Goal: Information Seeking & Learning: Learn about a topic

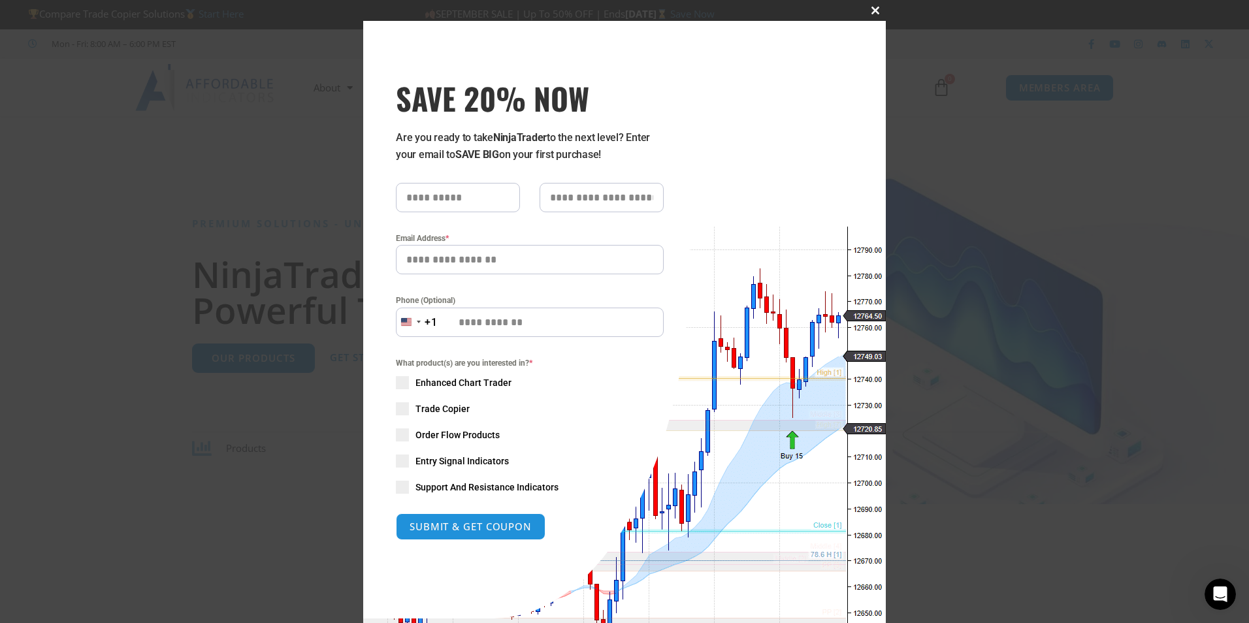
click at [870, 9] on span "SAVE 20% NOW popup" at bounding box center [875, 11] width 21 height 8
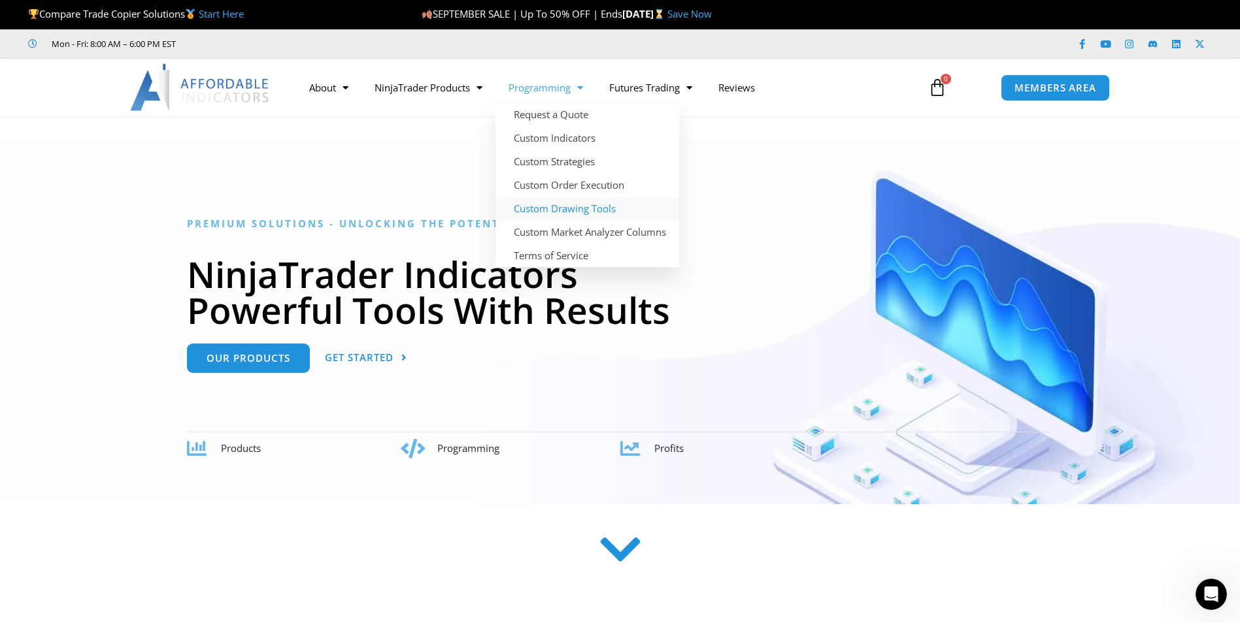
click at [566, 210] on link "Custom Drawing Tools" at bounding box center [587, 209] width 184 height 24
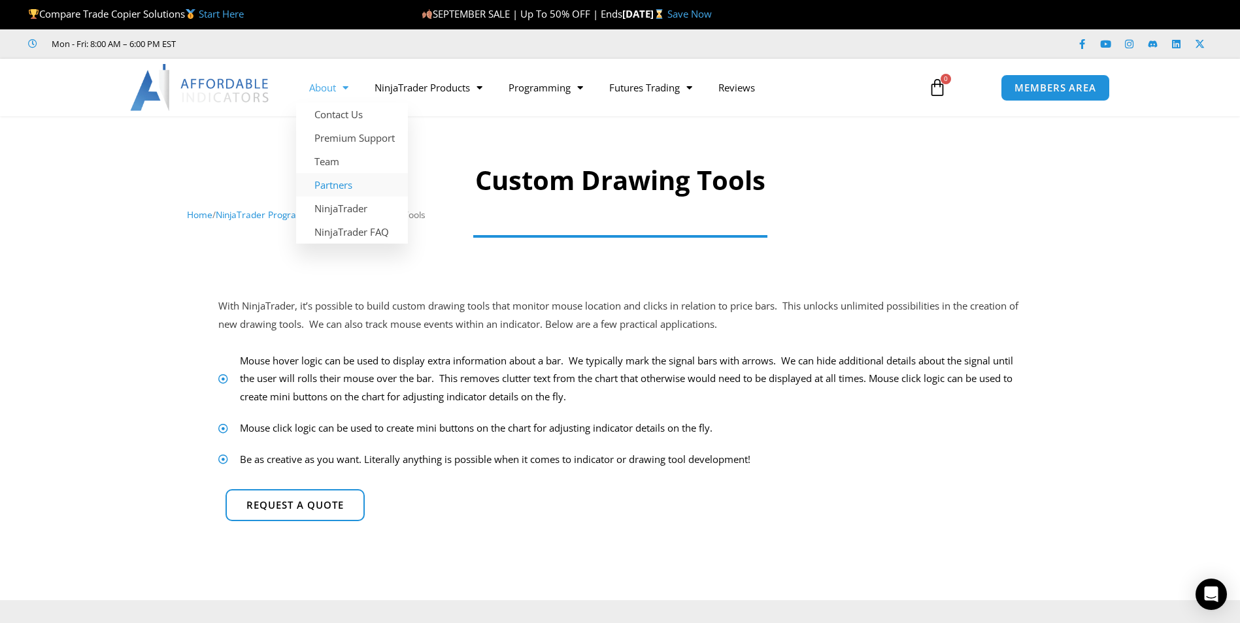
click at [337, 188] on link "Partners" at bounding box center [352, 185] width 112 height 24
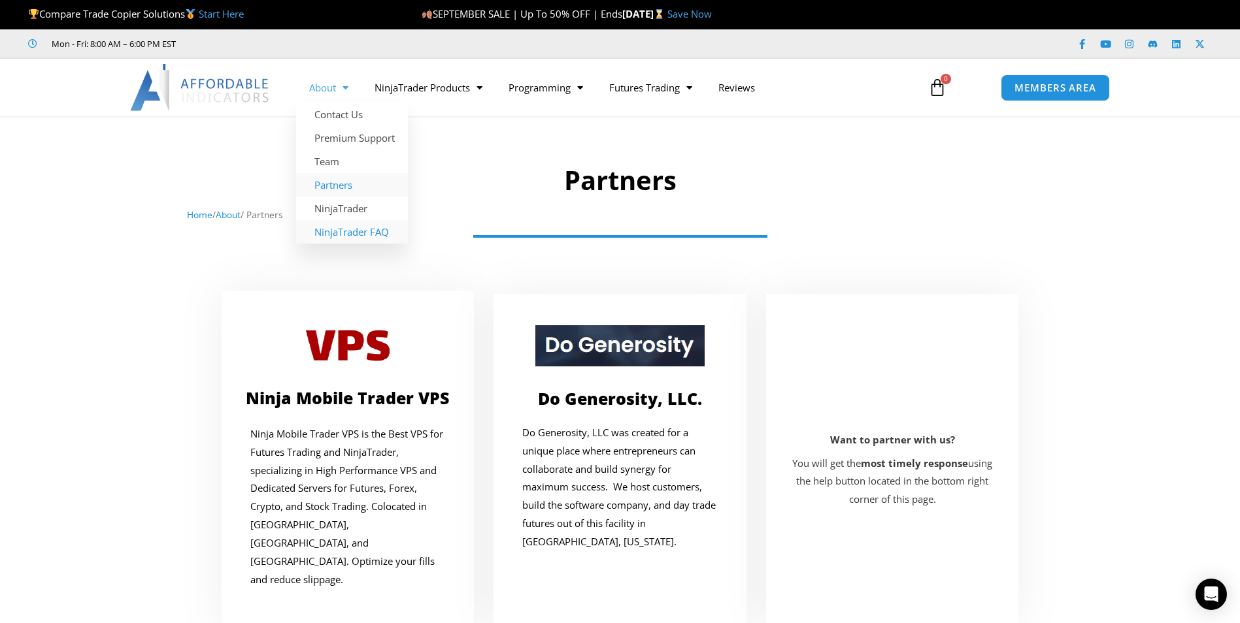
click at [357, 235] on link "NinjaTrader FAQ" at bounding box center [352, 232] width 112 height 24
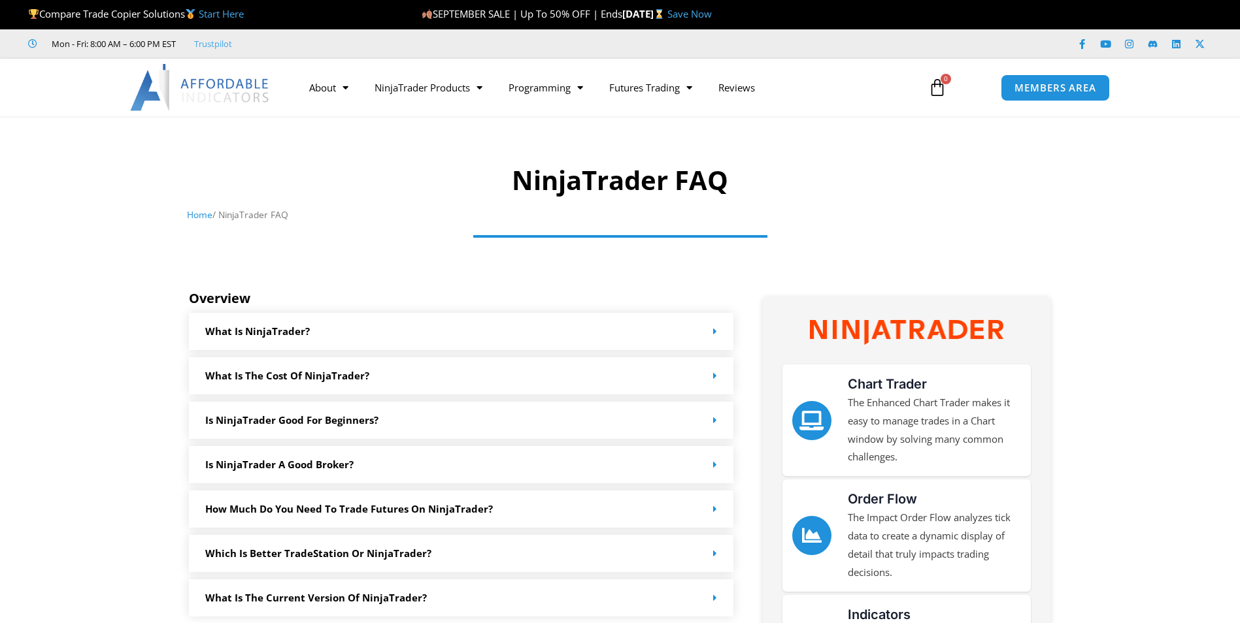
scroll to position [131, 0]
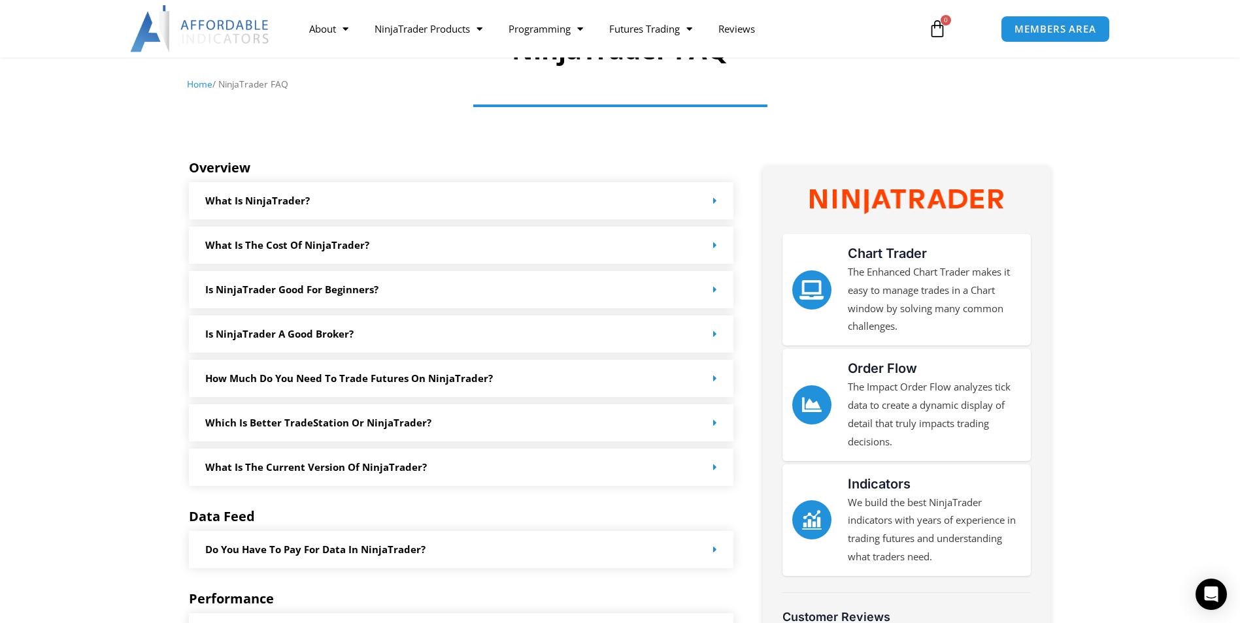
click at [711, 248] on span at bounding box center [712, 245] width 10 height 10
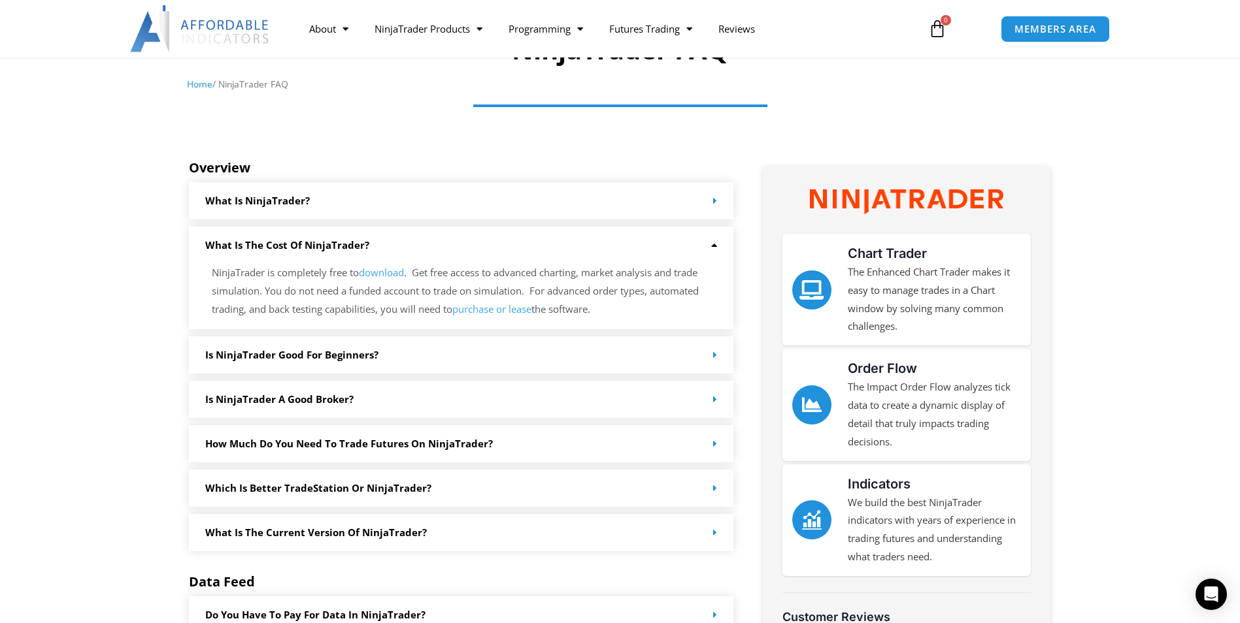
click at [488, 312] on link "purchase or lease" at bounding box center [491, 309] width 79 height 13
click at [715, 243] on icon at bounding box center [712, 245] width 10 height 10
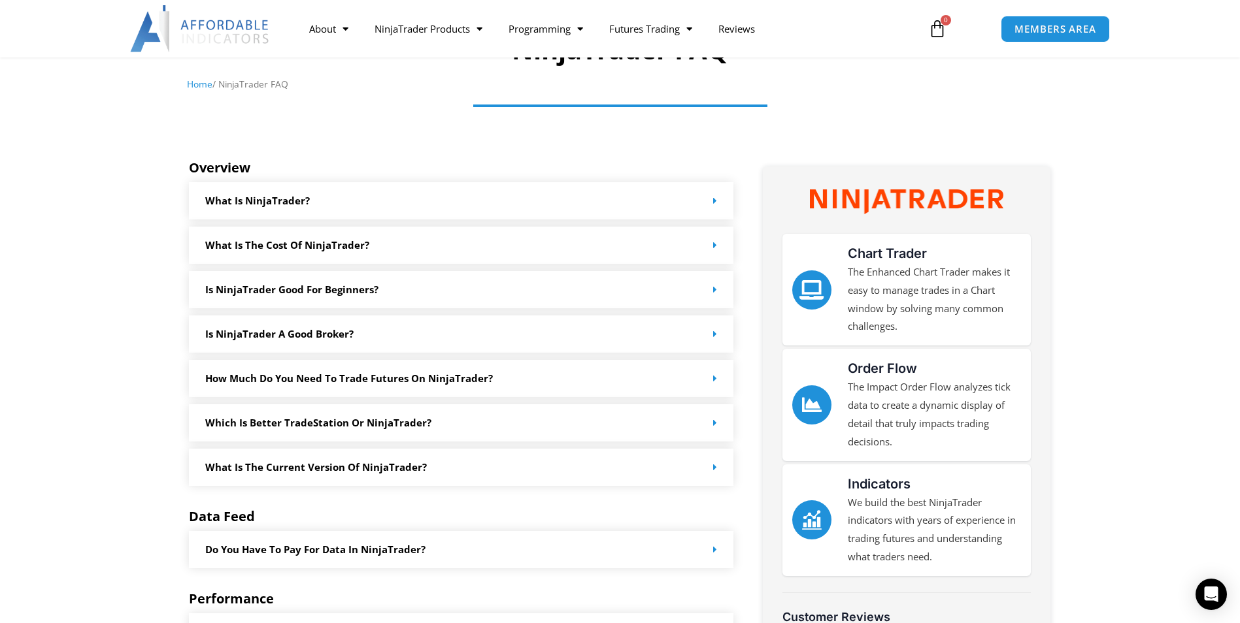
click at [714, 298] on div "Is NinjaTrader good for beginners?" at bounding box center [461, 289] width 545 height 37
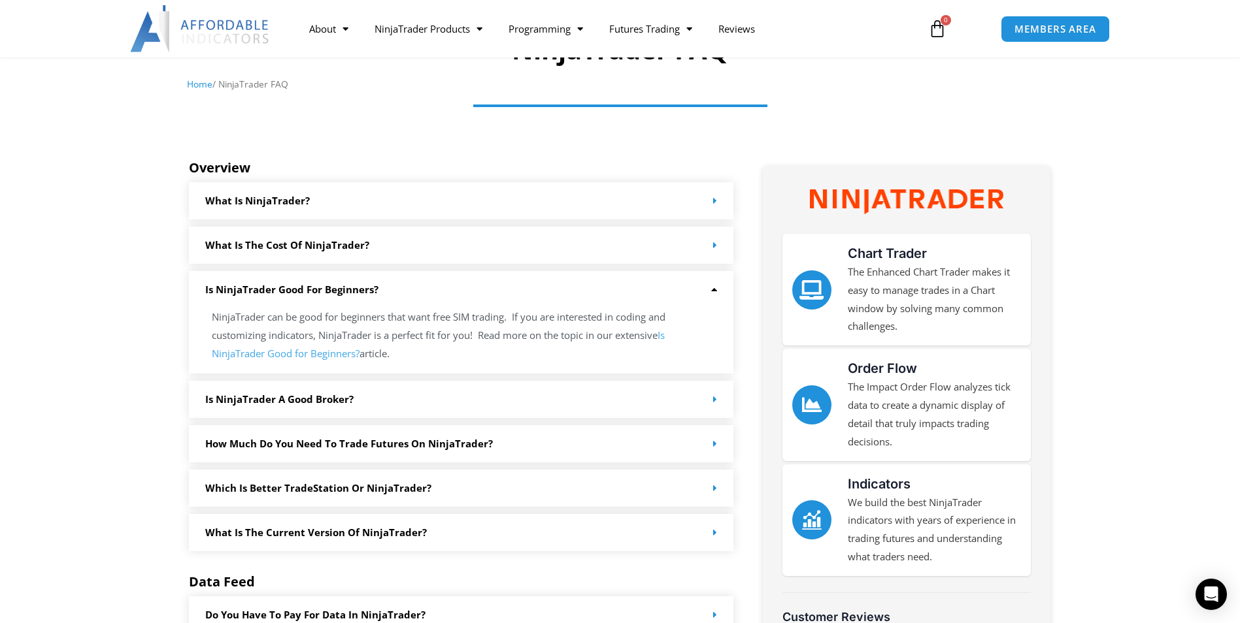
click at [712, 289] on icon at bounding box center [712, 290] width 10 height 10
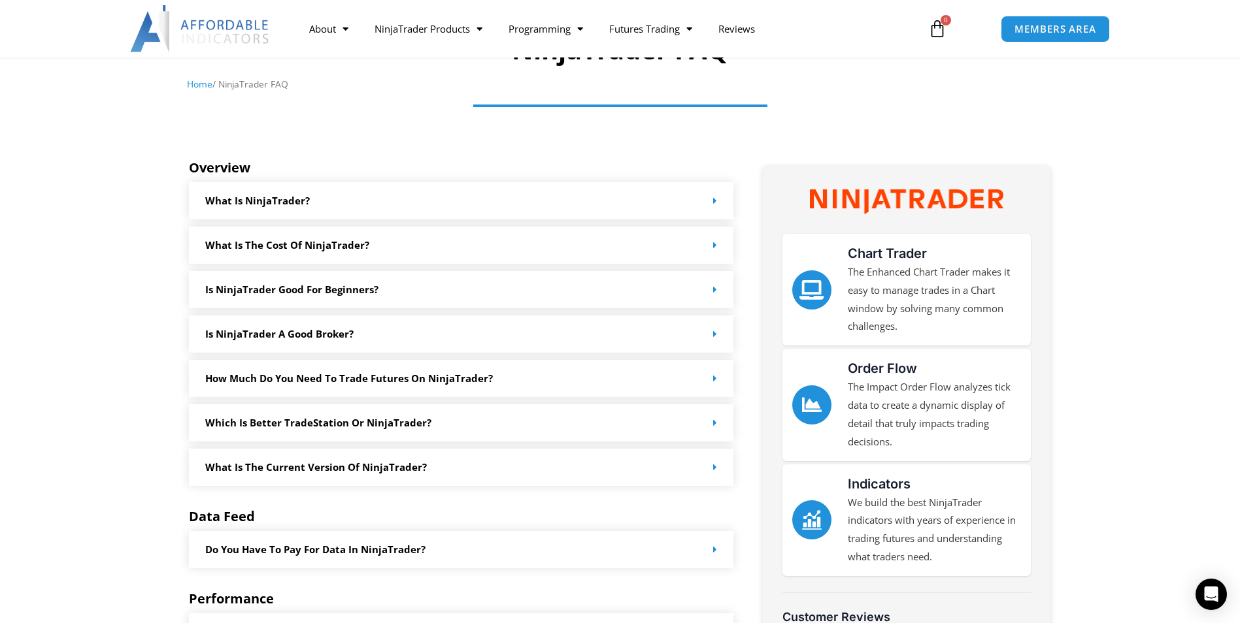
click at [712, 338] on span at bounding box center [712, 334] width 10 height 10
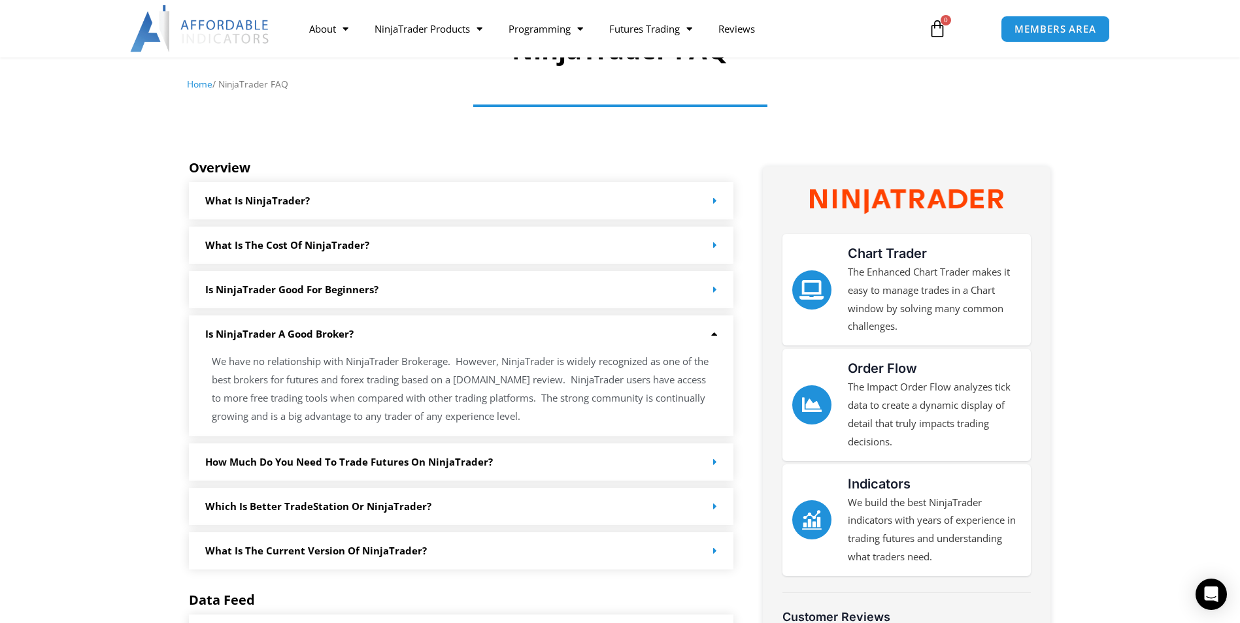
click at [712, 338] on icon at bounding box center [712, 334] width 10 height 10
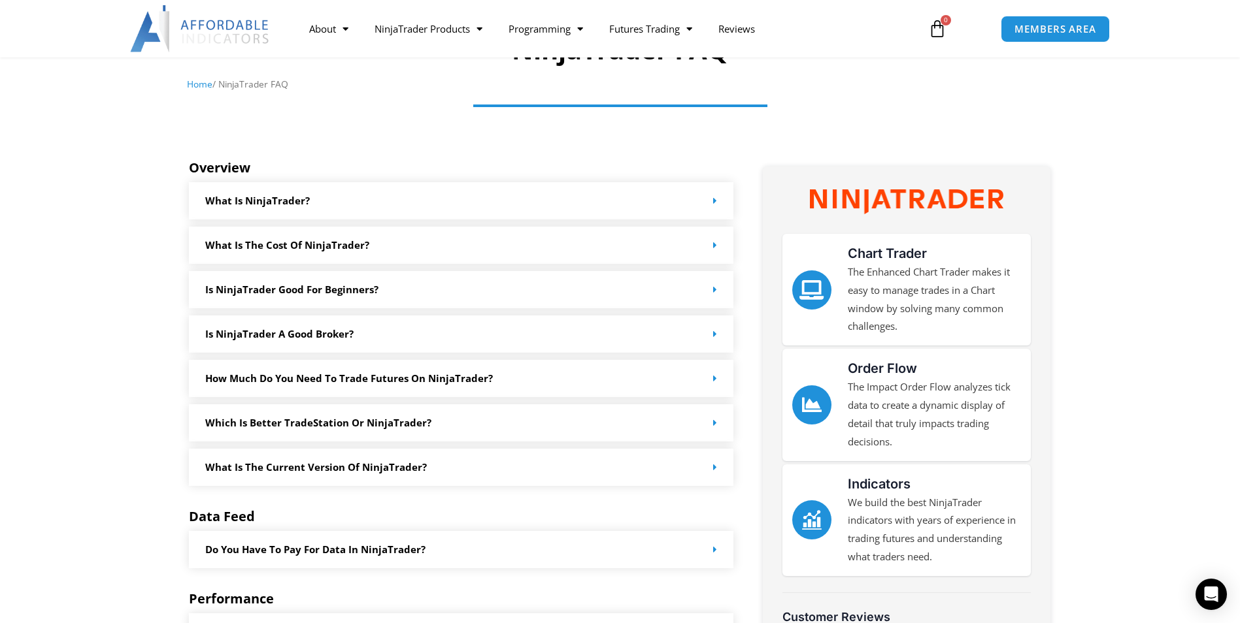
click at [712, 382] on span at bounding box center [712, 379] width 10 height 10
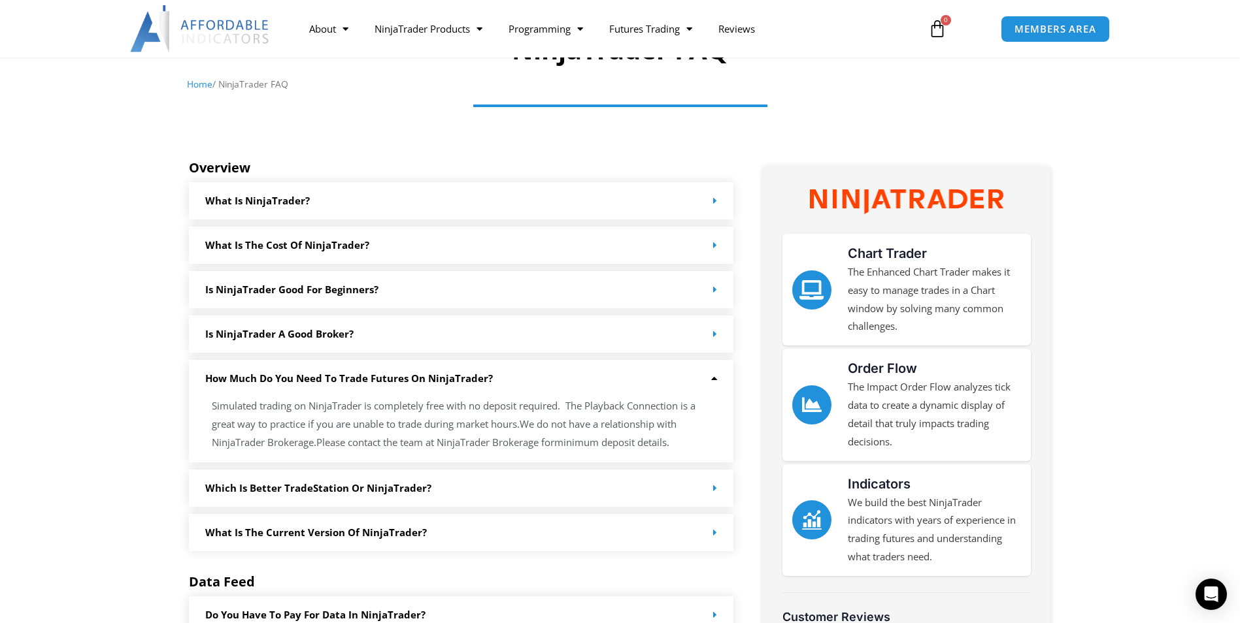
click at [712, 382] on icon at bounding box center [712, 379] width 10 height 10
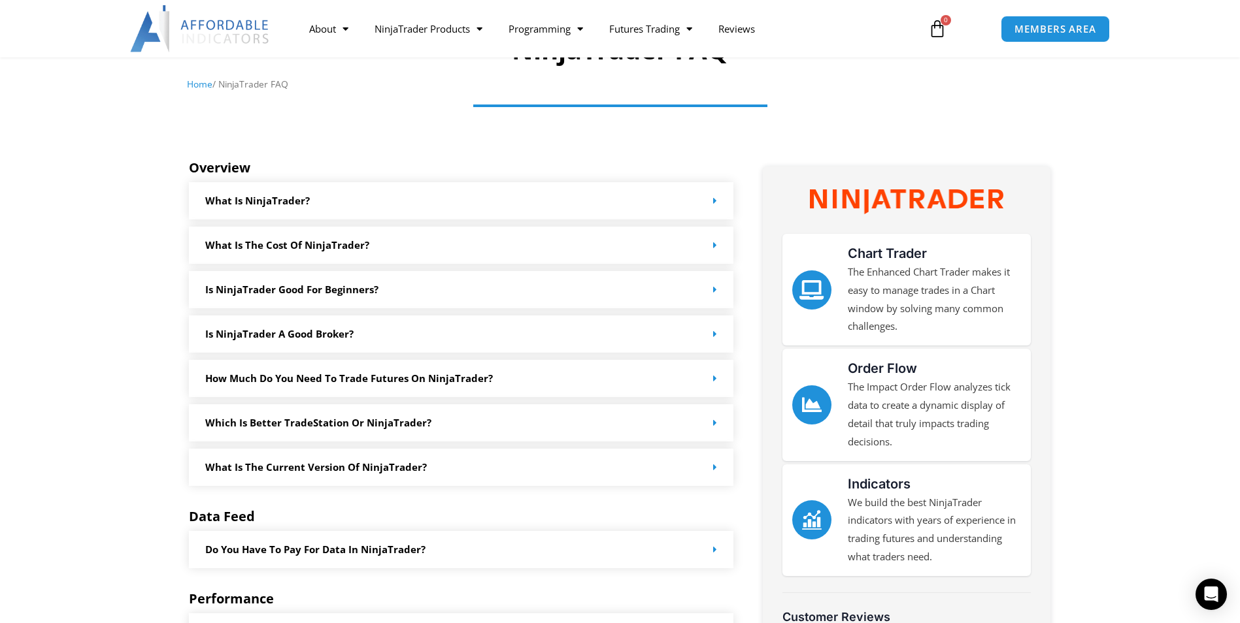
click at [711, 426] on span at bounding box center [712, 423] width 10 height 10
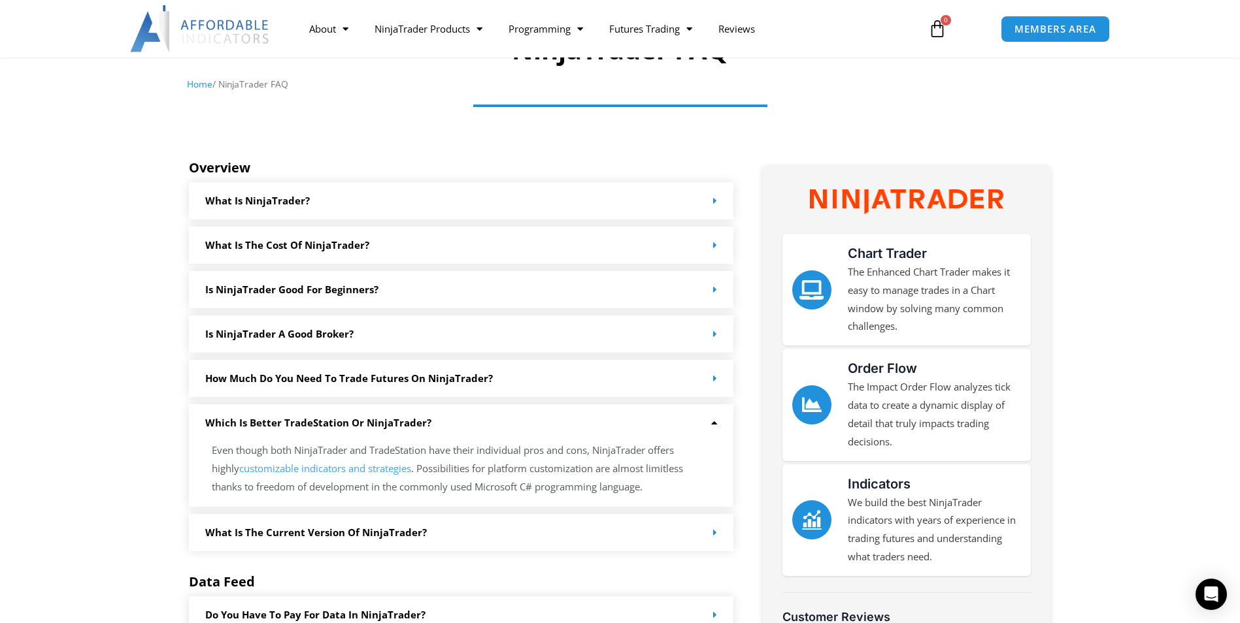
click at [711, 426] on icon at bounding box center [712, 423] width 10 height 10
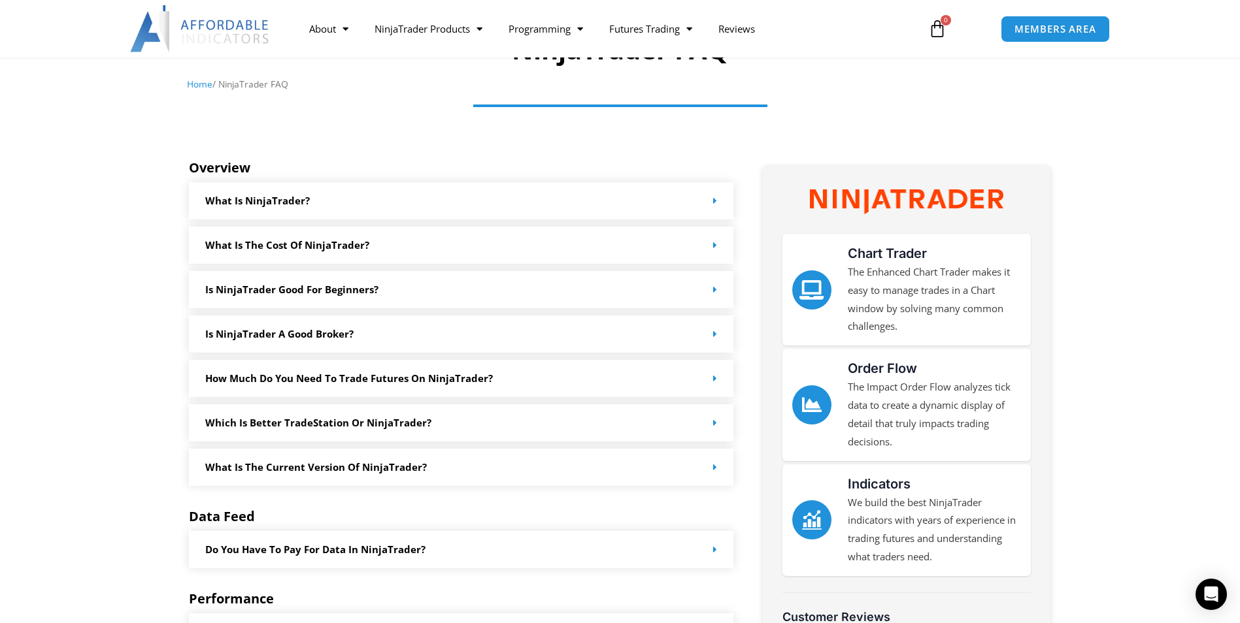
click at [719, 470] on div "What is the current version of NinjaTrader?" at bounding box center [461, 467] width 545 height 37
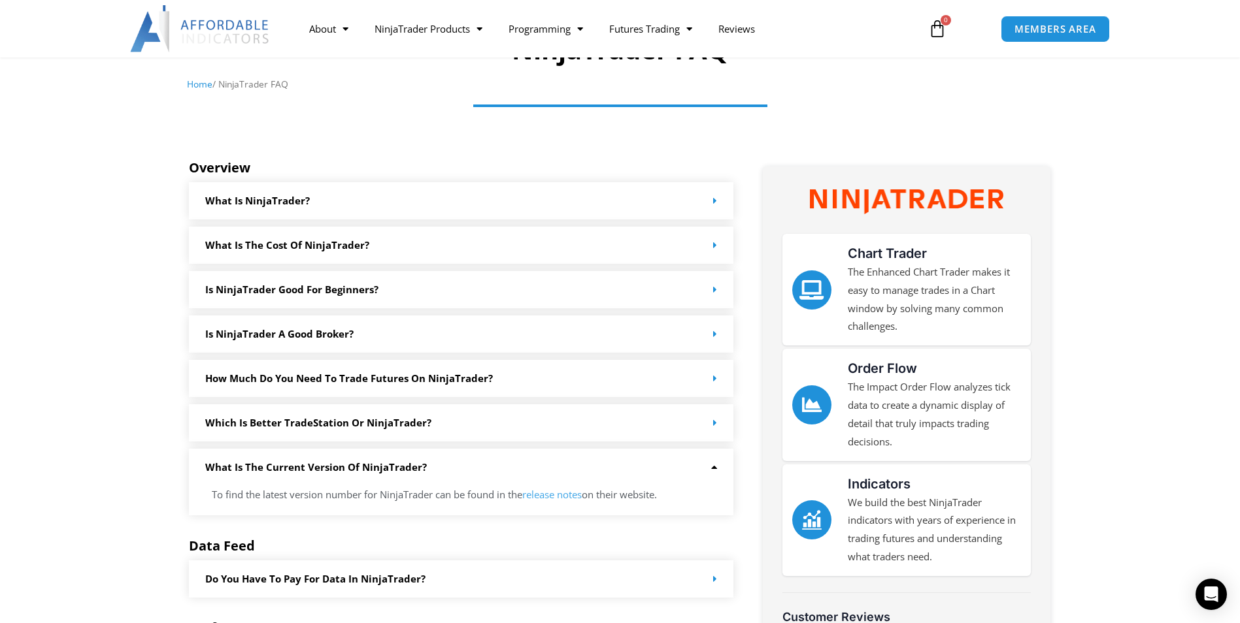
click at [719, 470] on div "What is the current version of NinjaTrader?" at bounding box center [461, 467] width 545 height 37
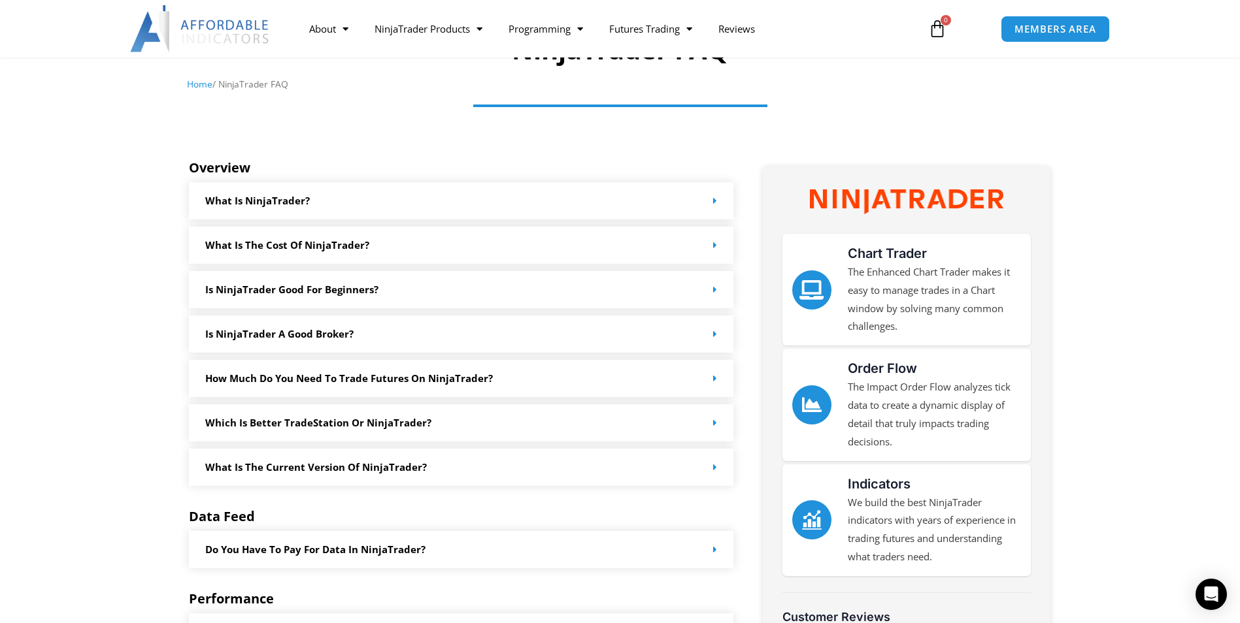
scroll to position [196, 0]
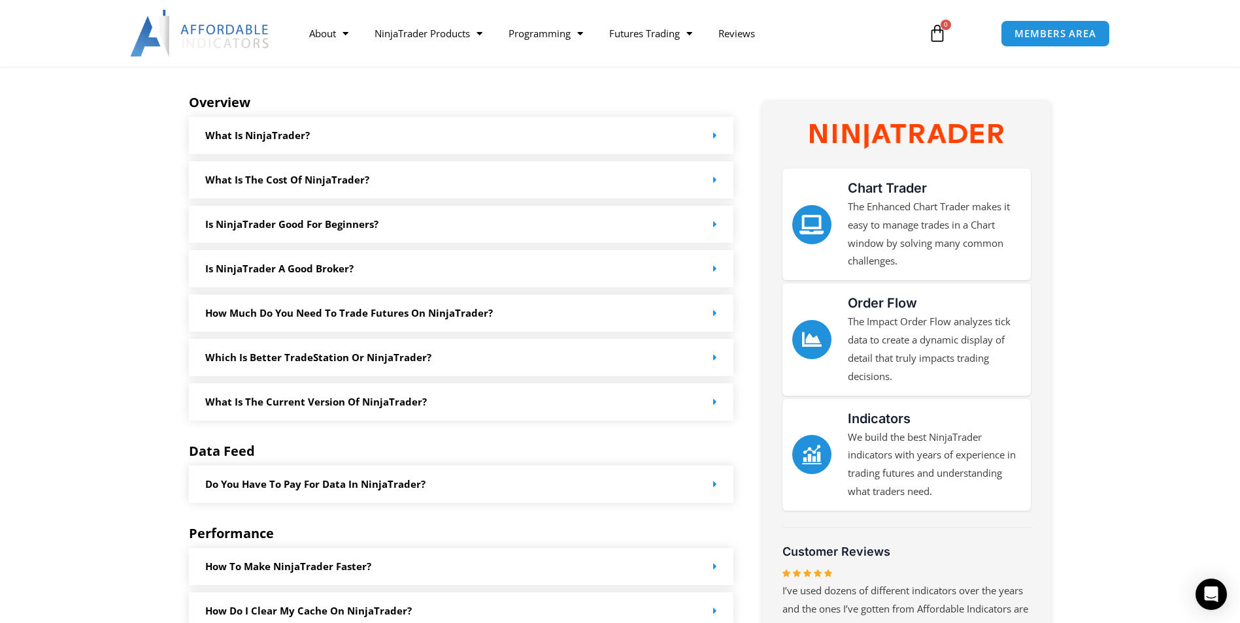
click at [712, 487] on span at bounding box center [712, 485] width 10 height 10
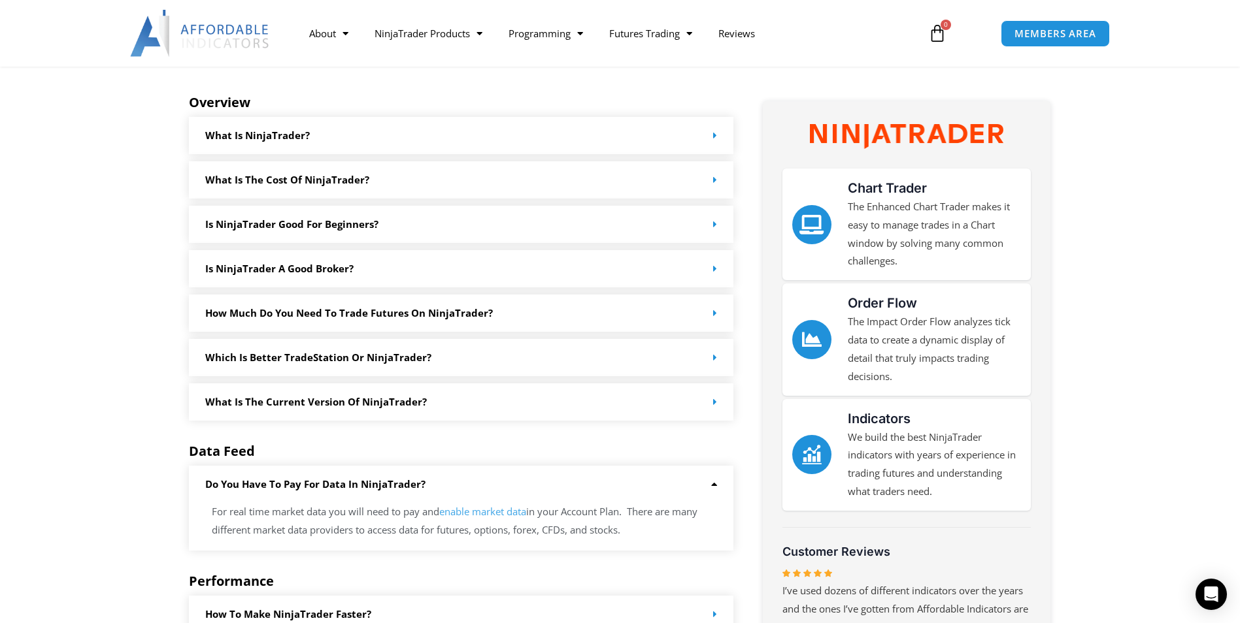
click at [712, 487] on icon at bounding box center [712, 485] width 10 height 10
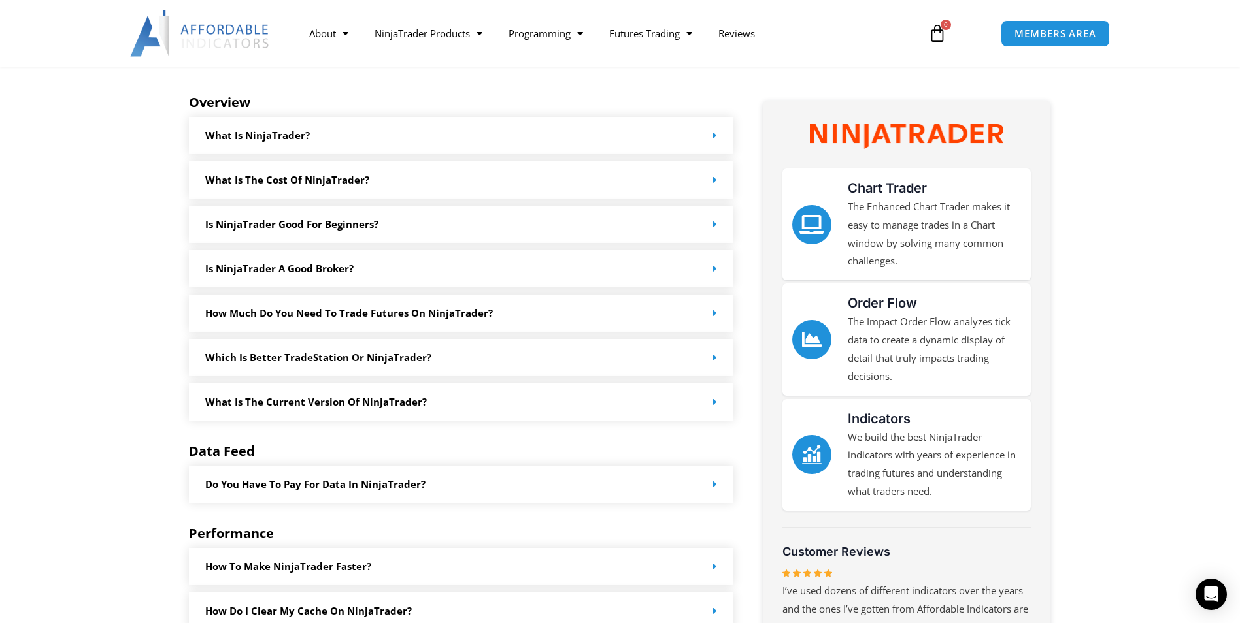
scroll to position [261, 0]
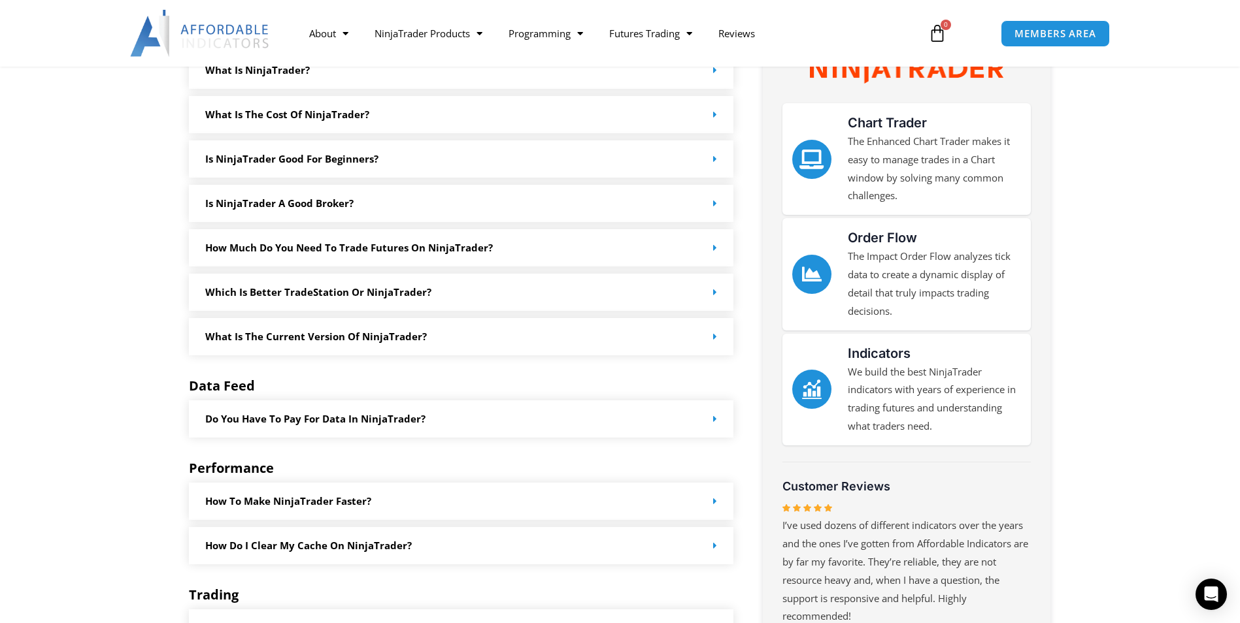
click at [716, 502] on icon at bounding box center [715, 502] width 4 height 10
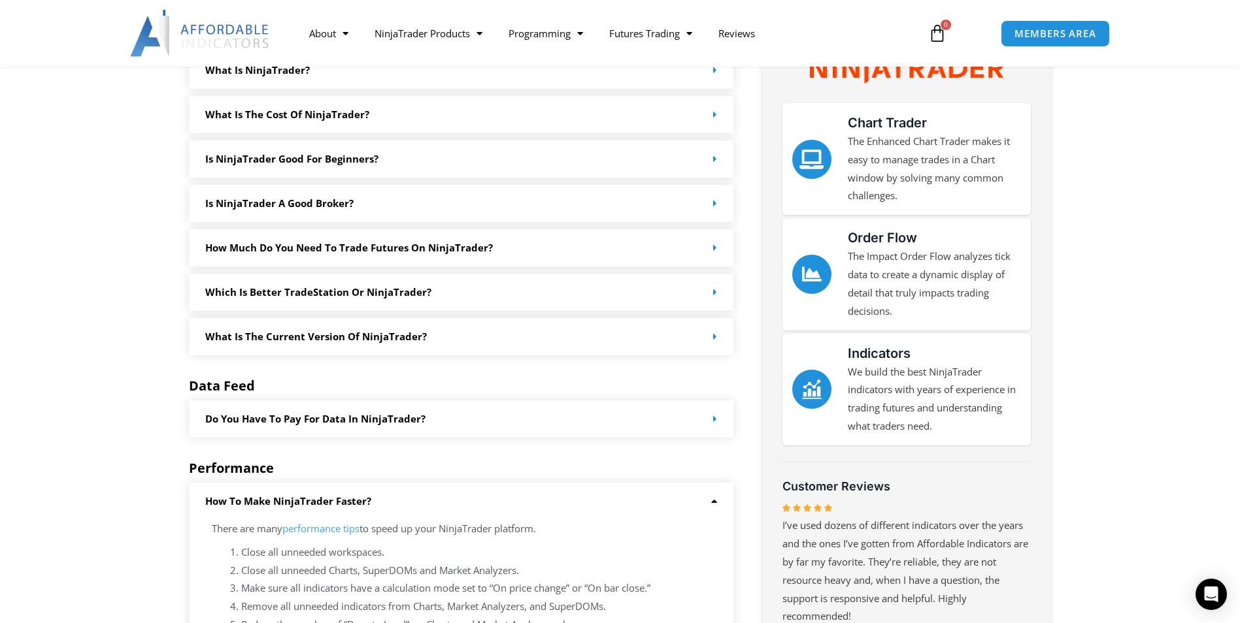
scroll to position [327, 0]
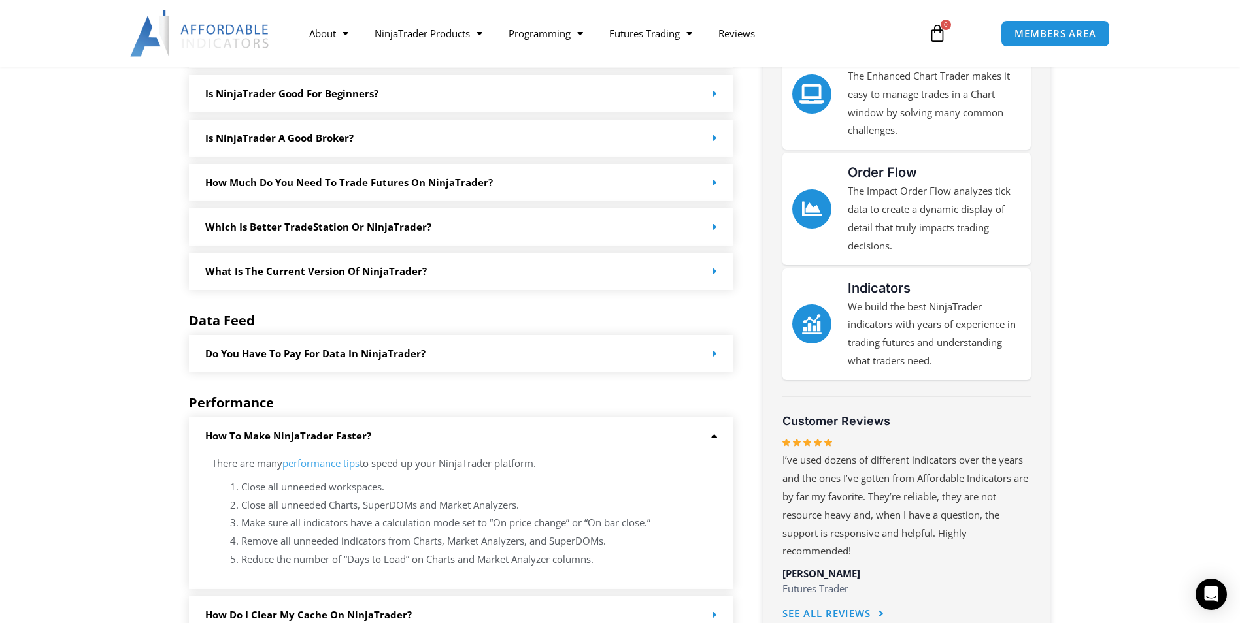
click at [712, 437] on icon at bounding box center [712, 436] width 10 height 10
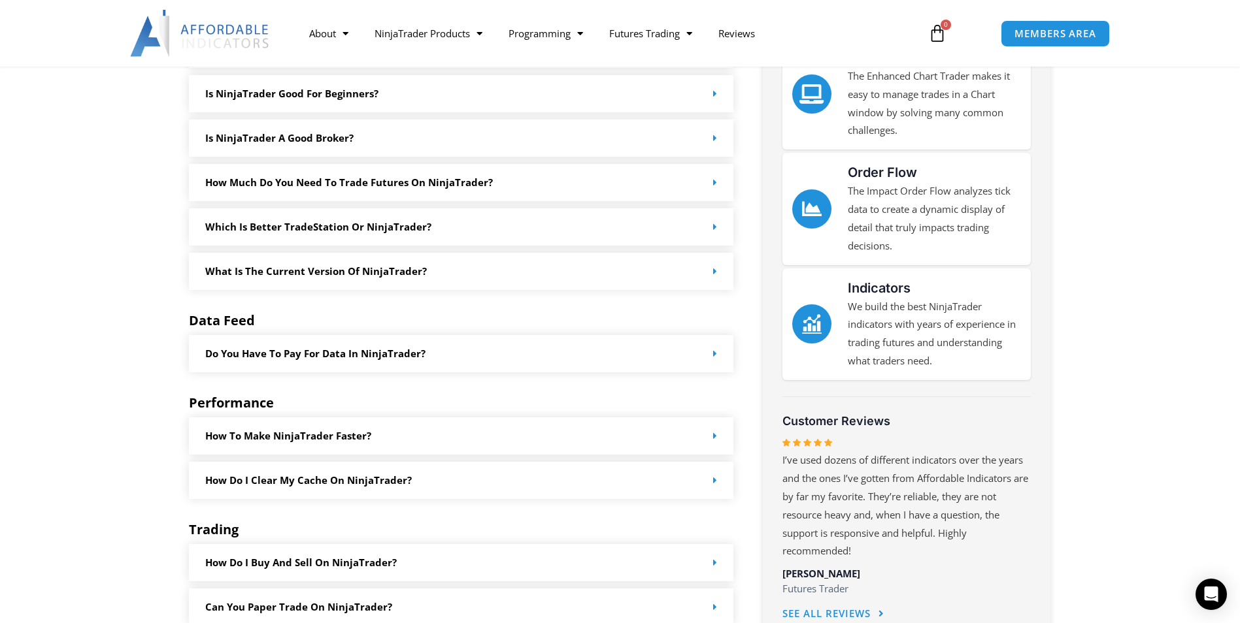
click at [713, 485] on icon at bounding box center [715, 481] width 4 height 10
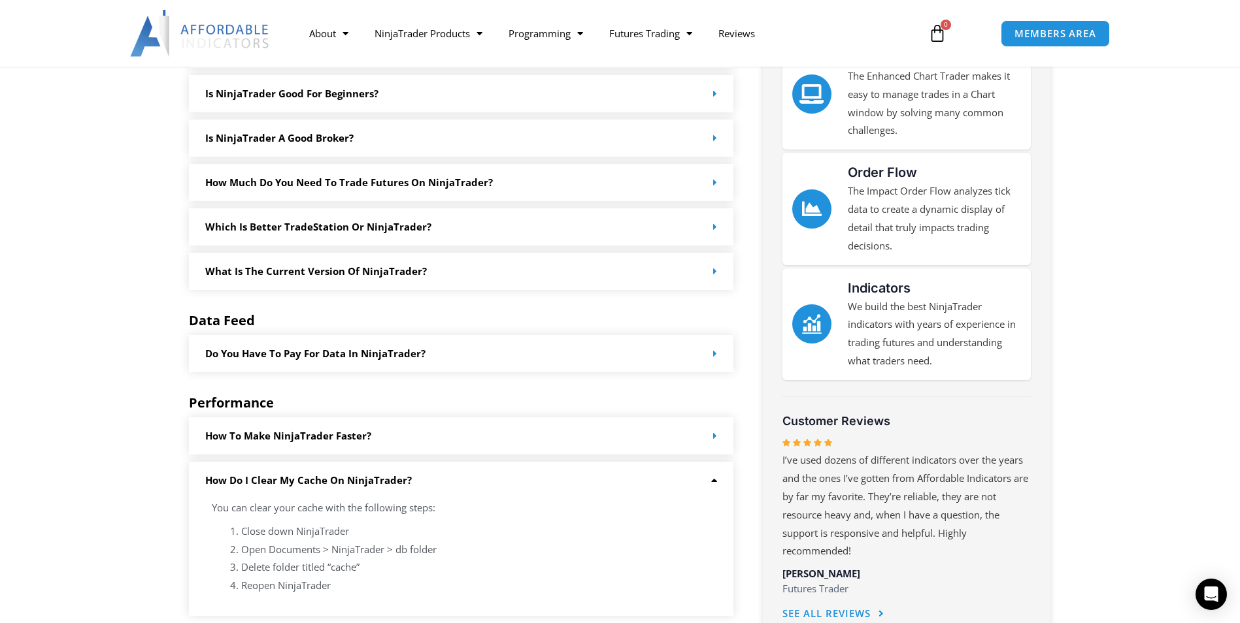
click at [713, 485] on icon at bounding box center [712, 481] width 10 height 10
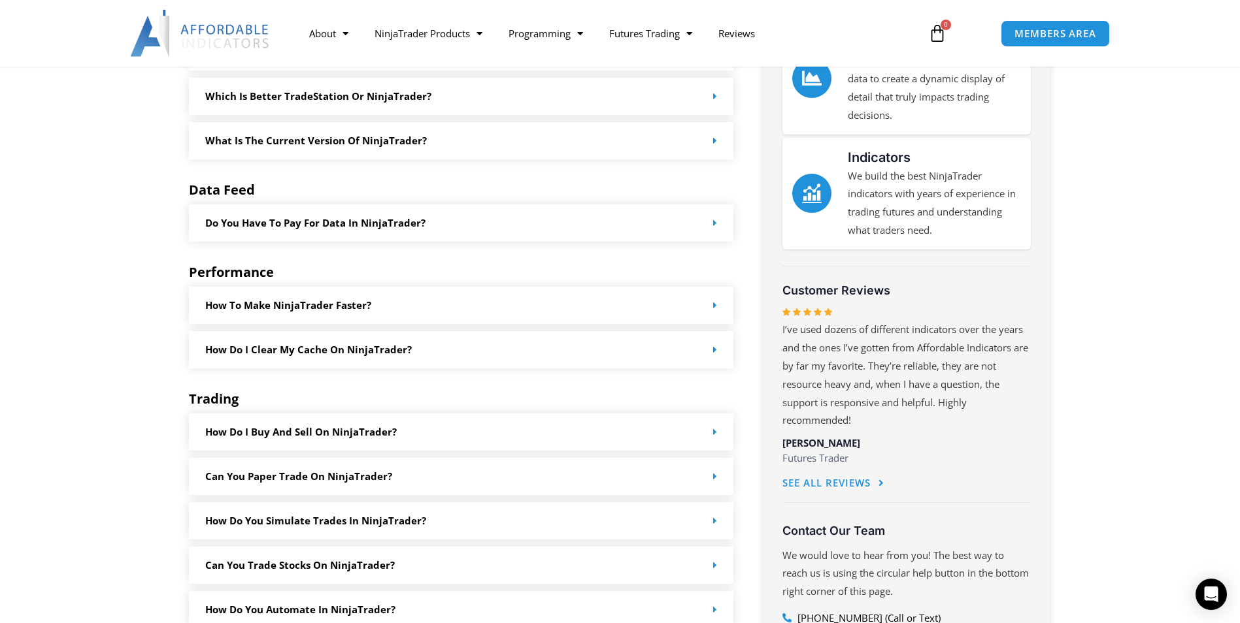
scroll to position [523, 0]
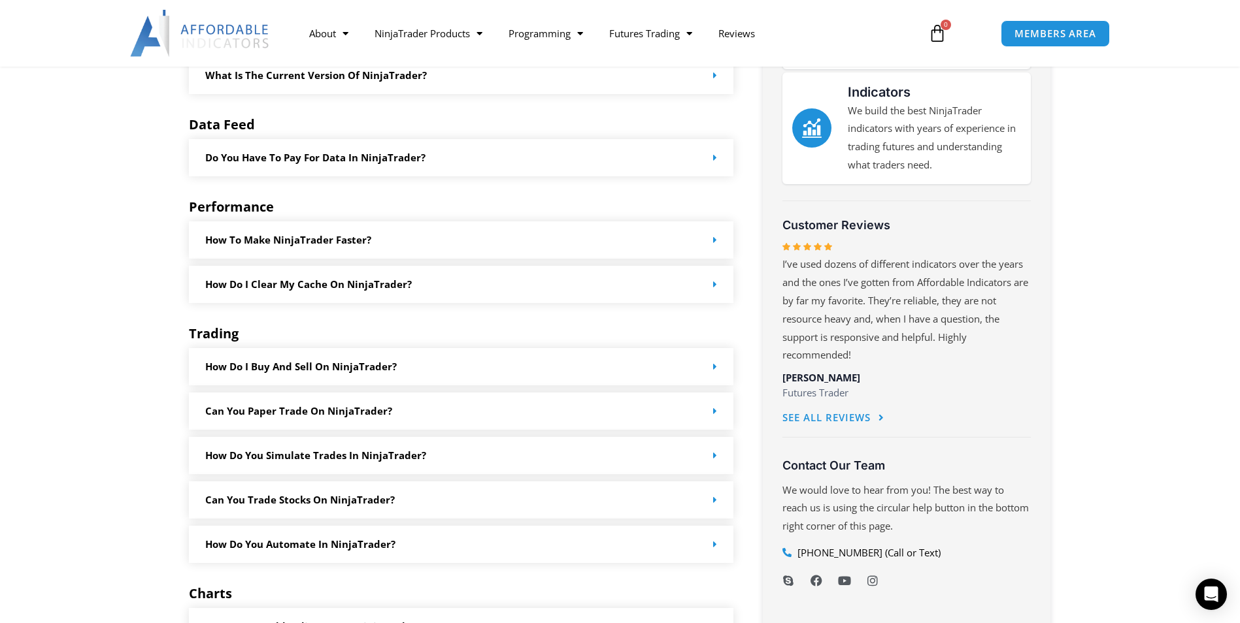
click at [708, 497] on span at bounding box center [712, 500] width 10 height 10
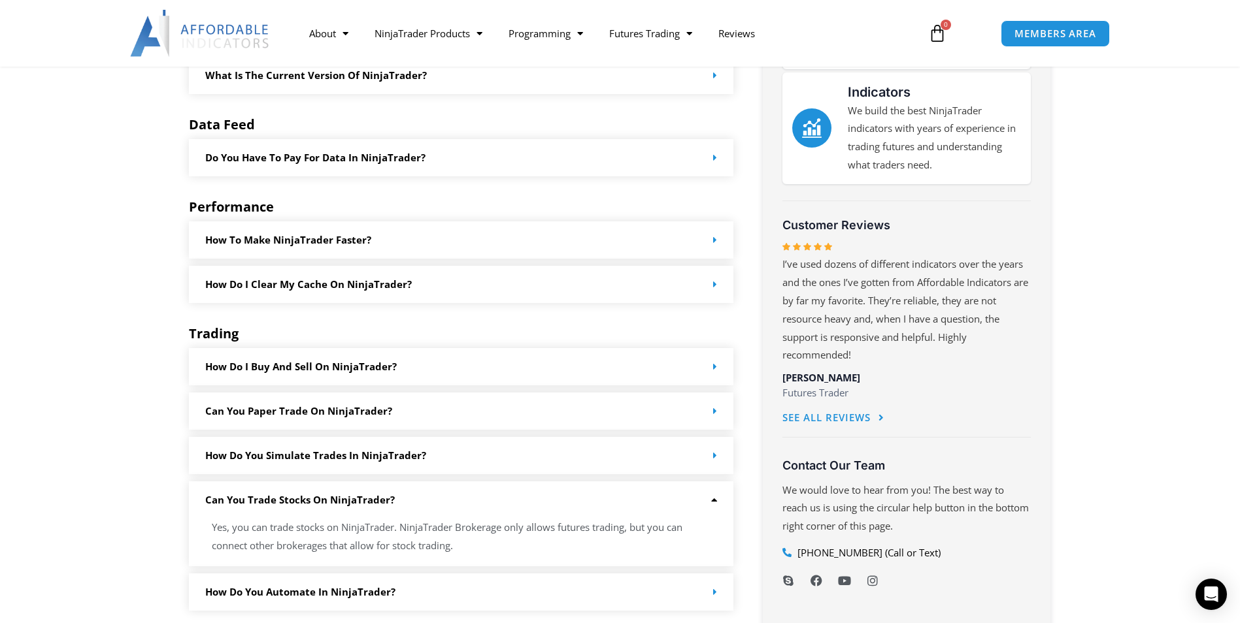
click at [713, 501] on icon at bounding box center [712, 500] width 10 height 10
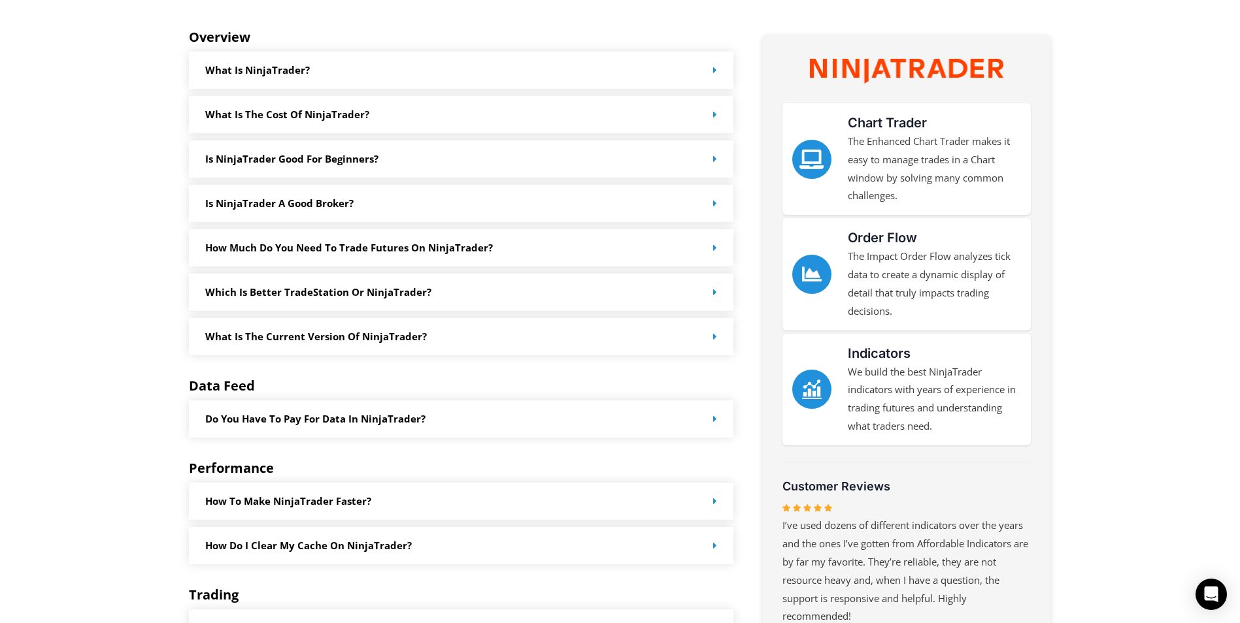
scroll to position [0, 0]
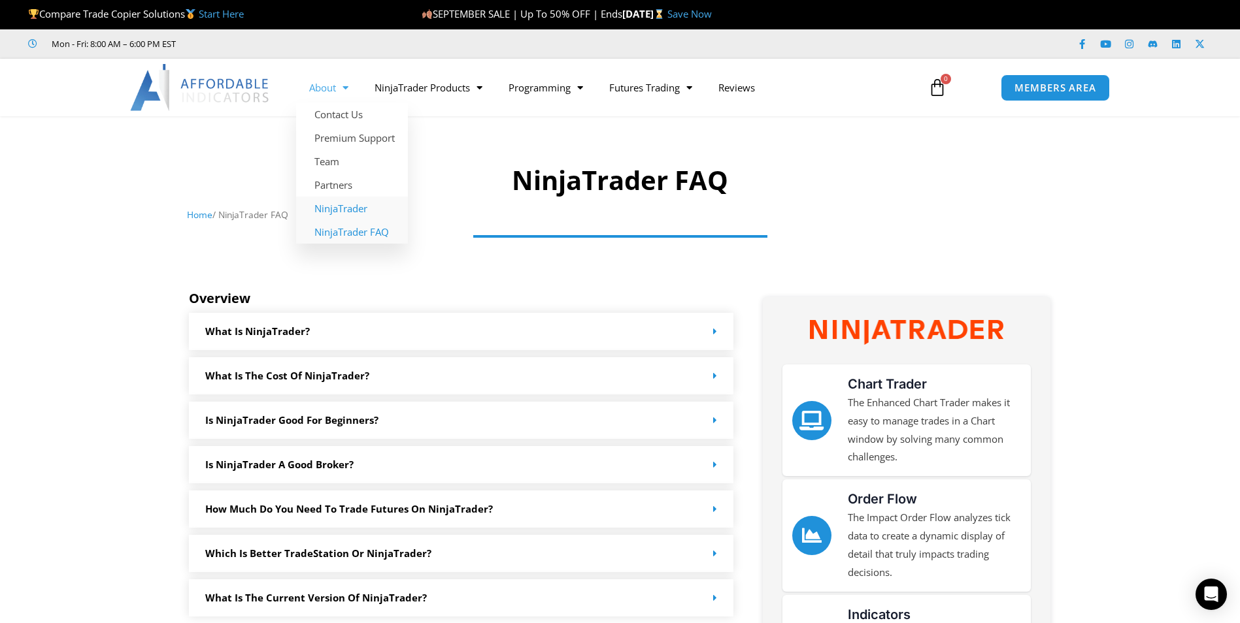
click at [351, 210] on link "NinjaTrader" at bounding box center [352, 209] width 112 height 24
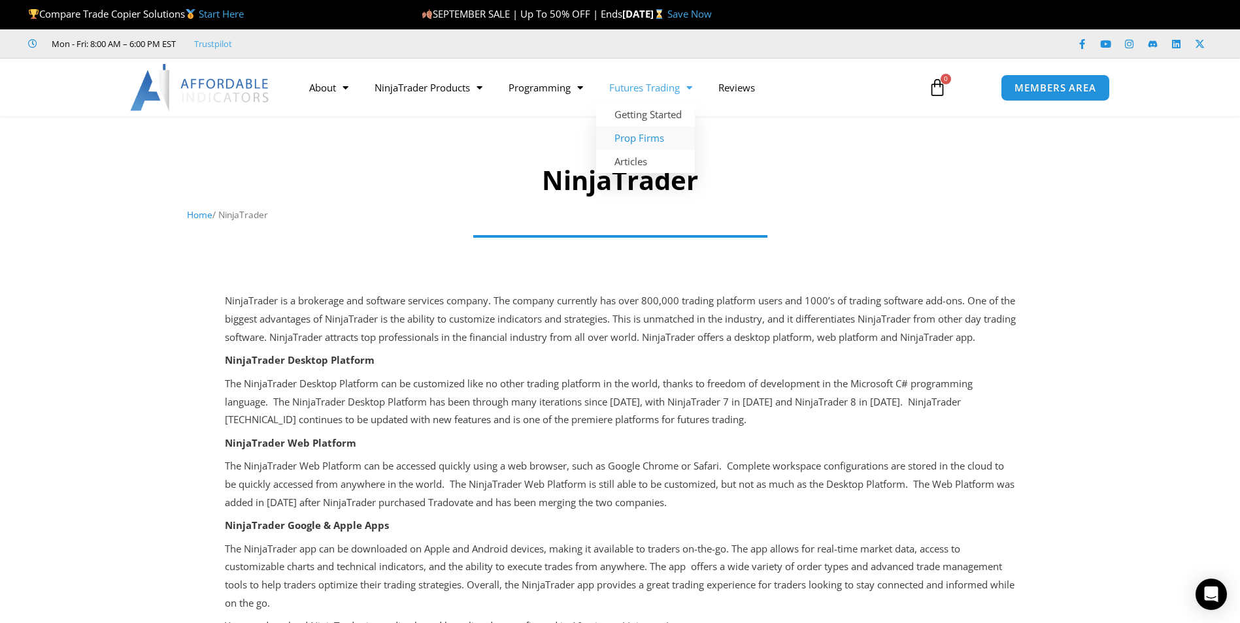
click at [651, 140] on link "Prop Firms" at bounding box center [645, 138] width 99 height 24
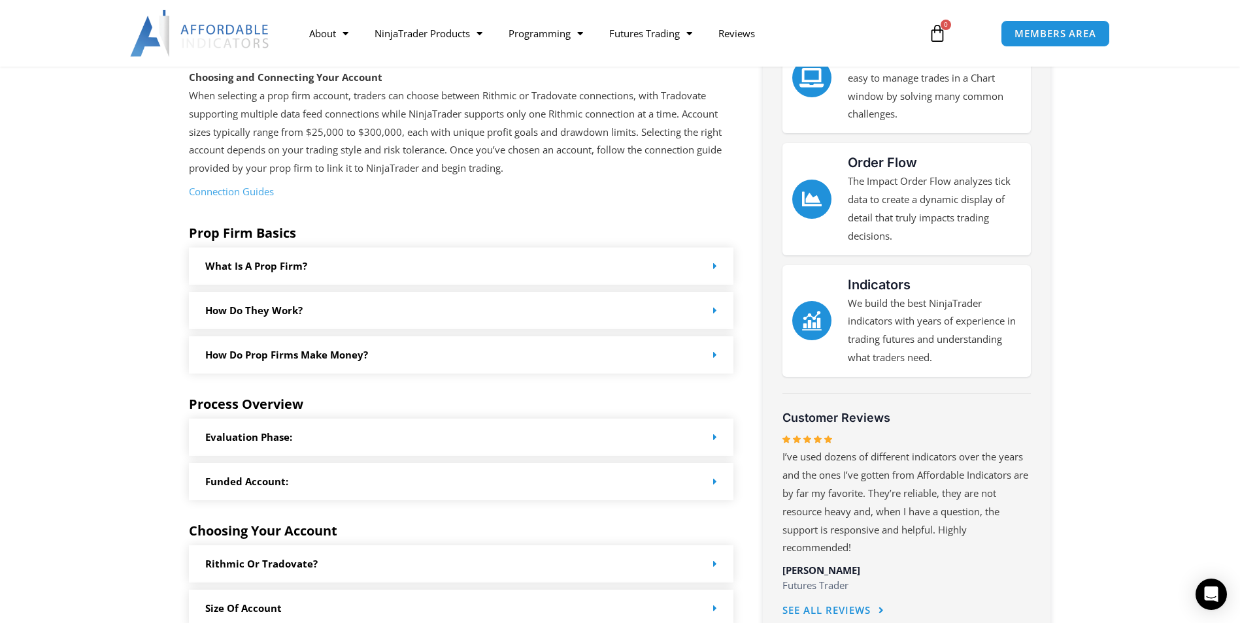
scroll to position [392, 0]
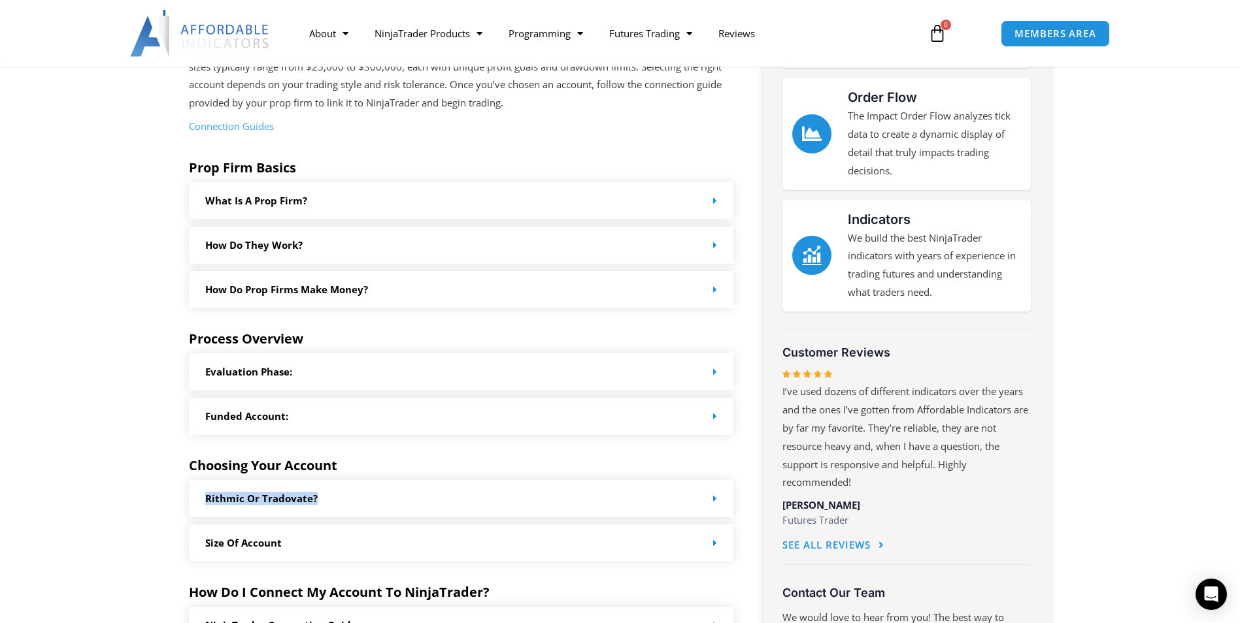
click at [717, 500] on div "Rithmic or Tradovate?" at bounding box center [461, 498] width 545 height 37
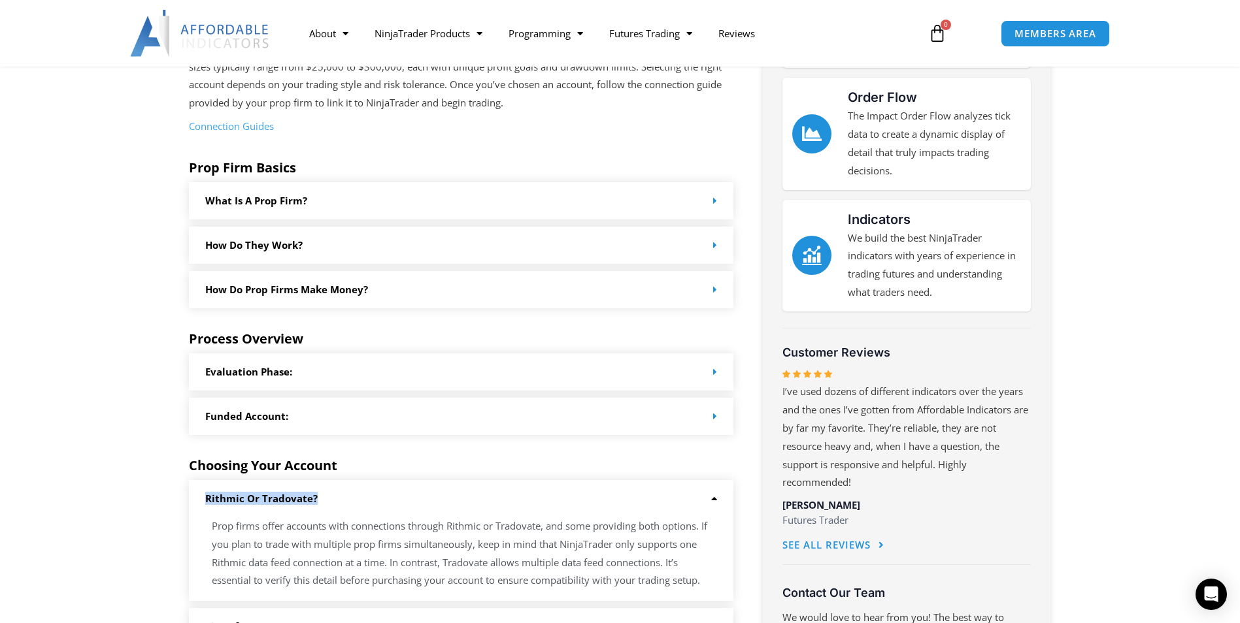
scroll to position [457, 0]
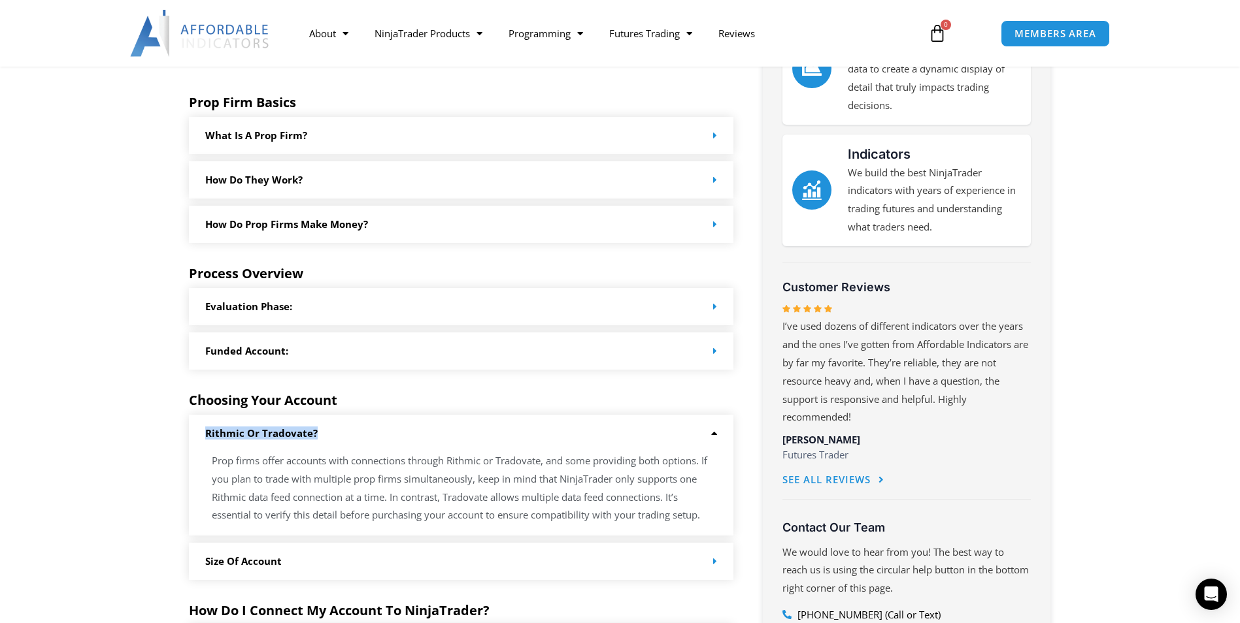
click at [708, 434] on icon at bounding box center [712, 434] width 10 height 10
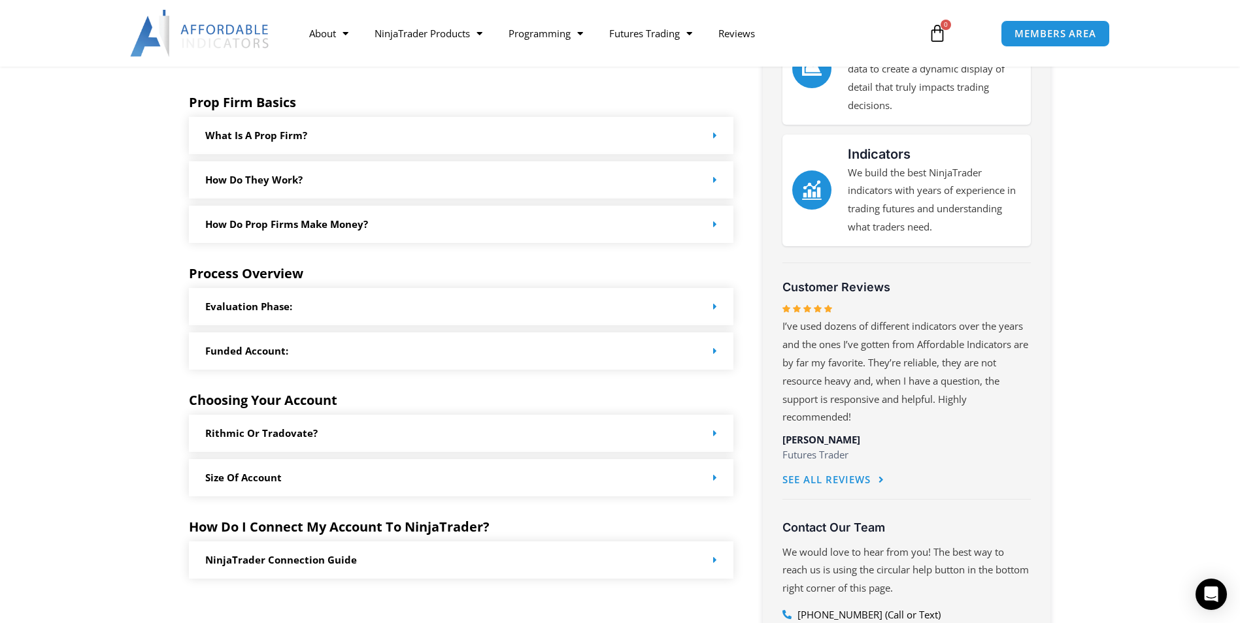
scroll to position [588, 0]
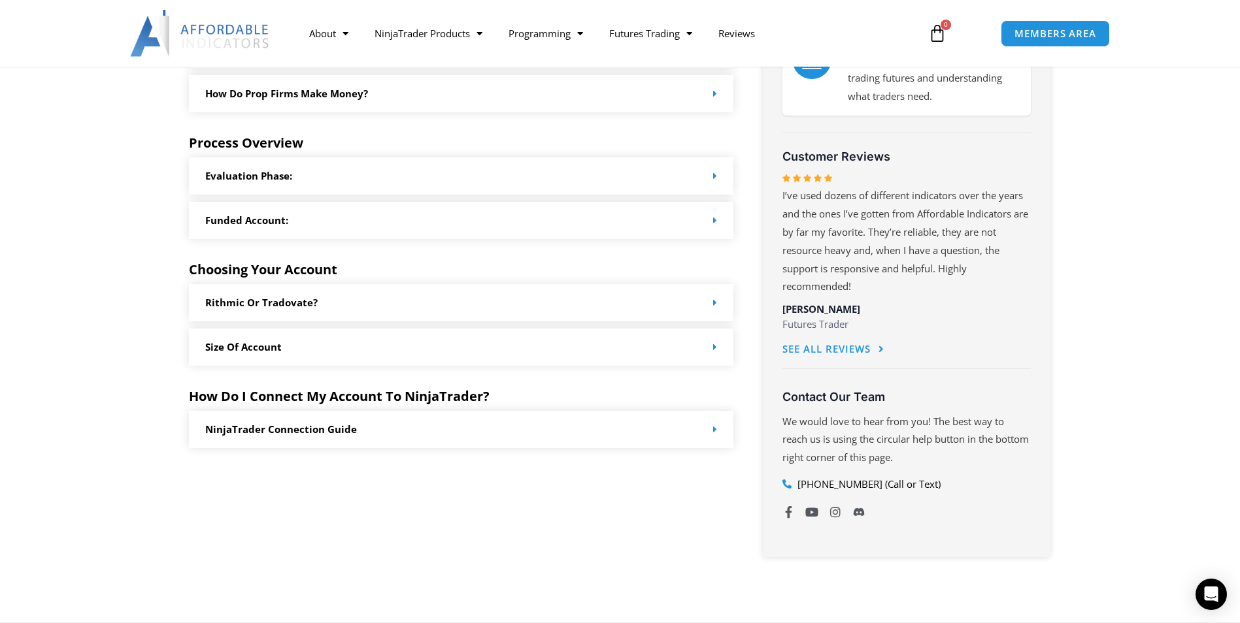
click at [712, 350] on span at bounding box center [712, 347] width 10 height 10
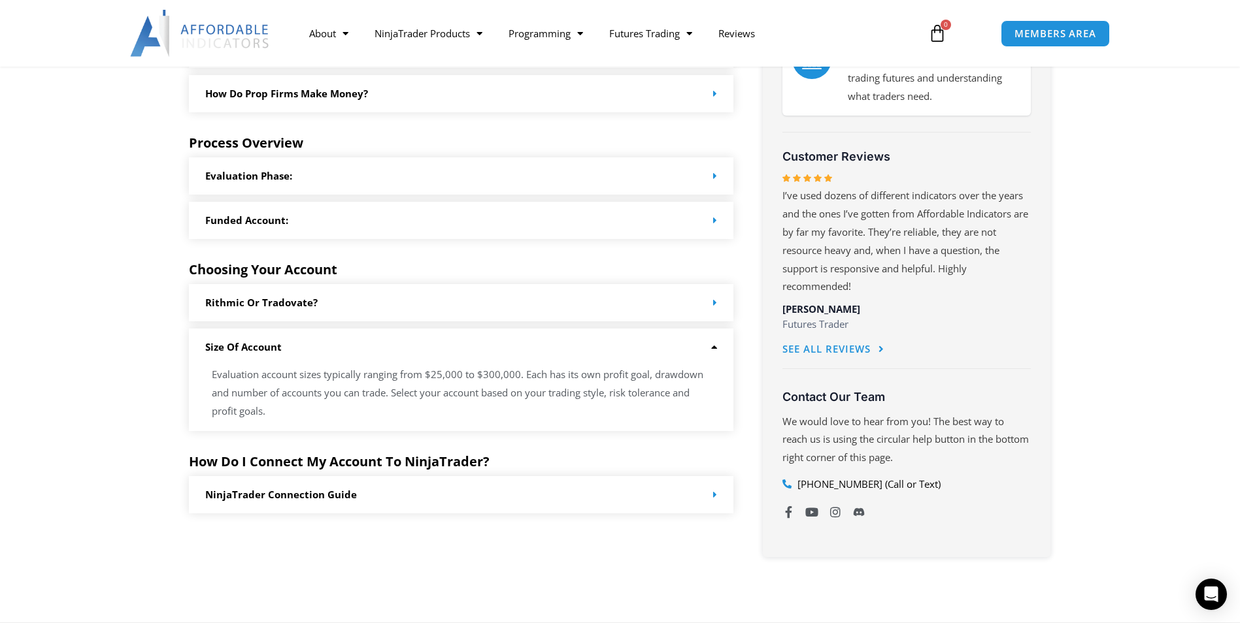
click at [714, 347] on icon at bounding box center [712, 347] width 10 height 10
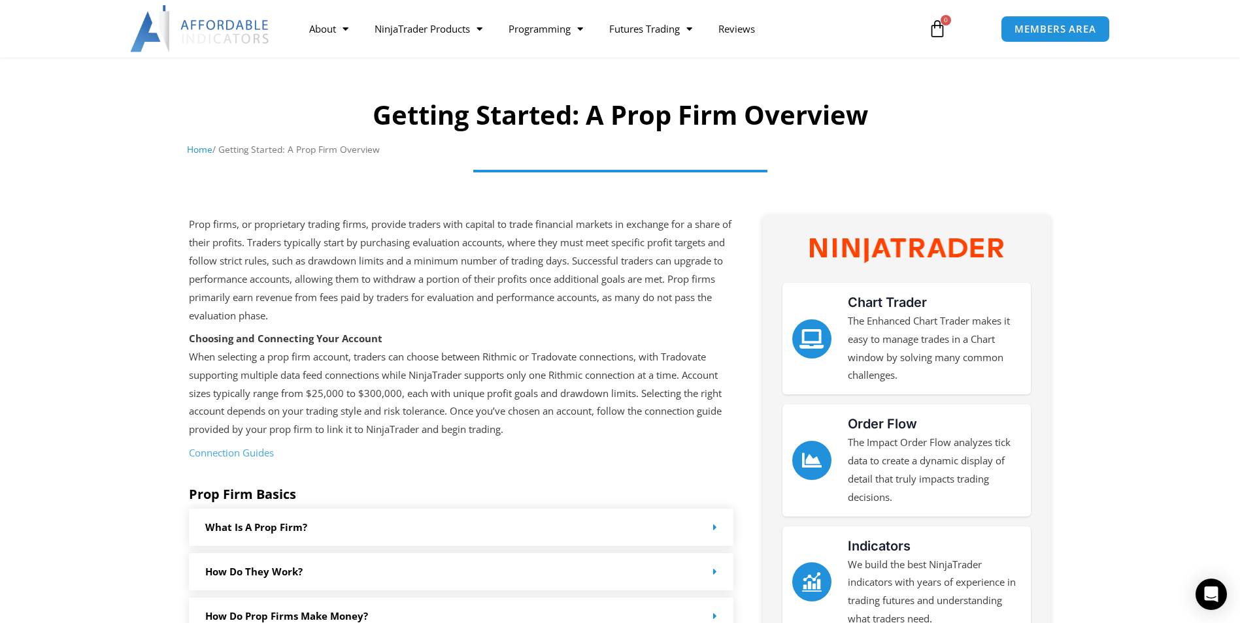
scroll to position [0, 0]
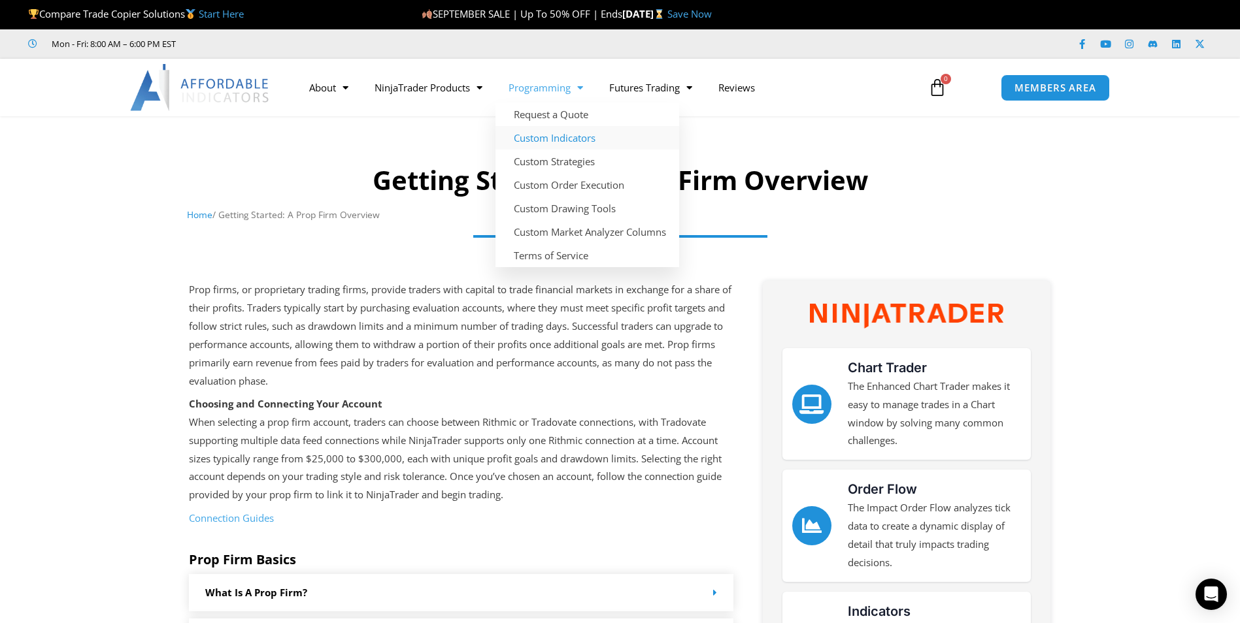
click at [539, 140] on link "Custom Indicators" at bounding box center [587, 138] width 184 height 24
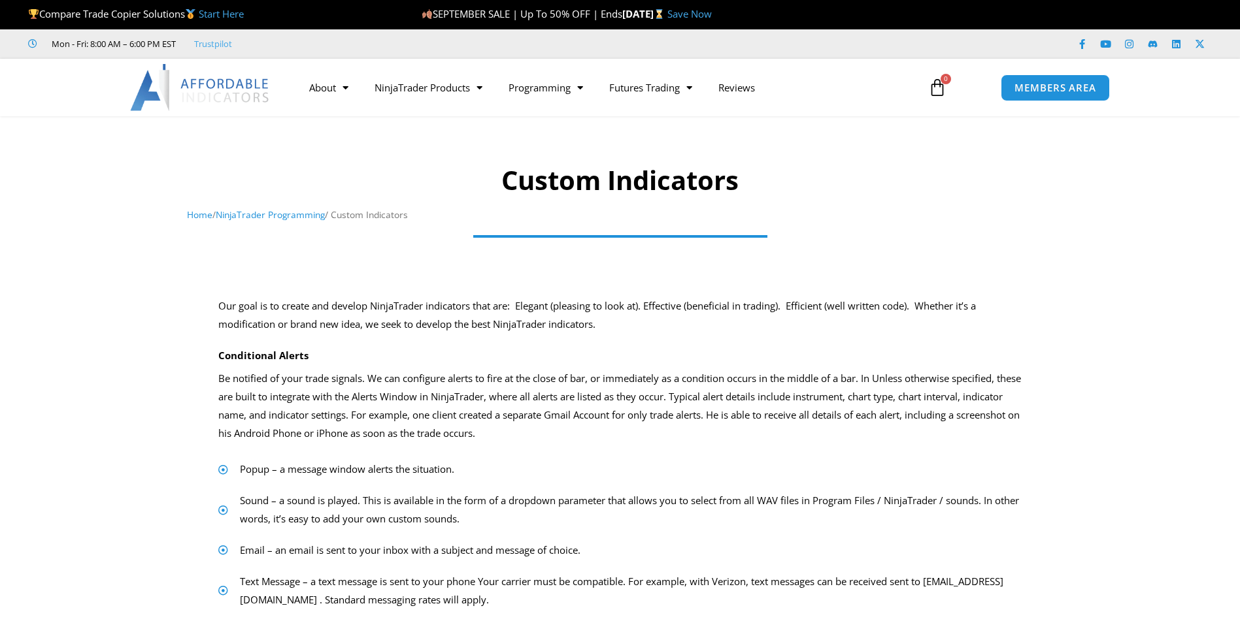
scroll to position [131, 0]
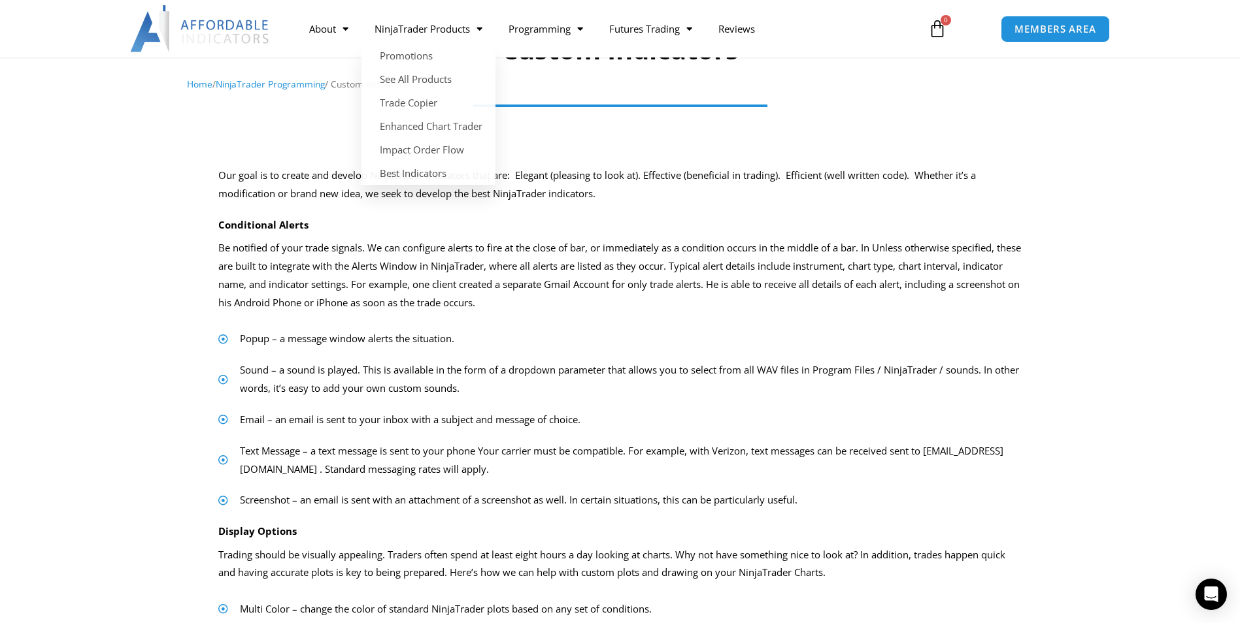
click at [165, 146] on div at bounding box center [620, 127] width 1226 height 52
